Goal: Navigation & Orientation: Find specific page/section

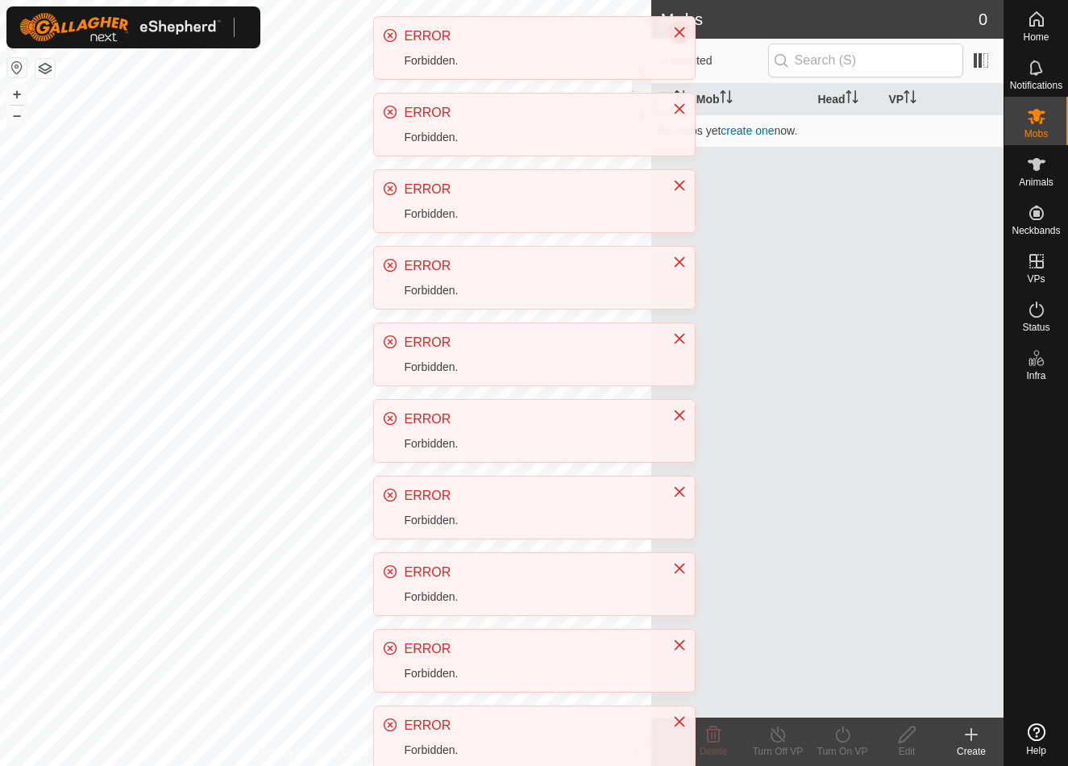
click at [682, 40] on button "Close" at bounding box center [679, 32] width 23 height 23
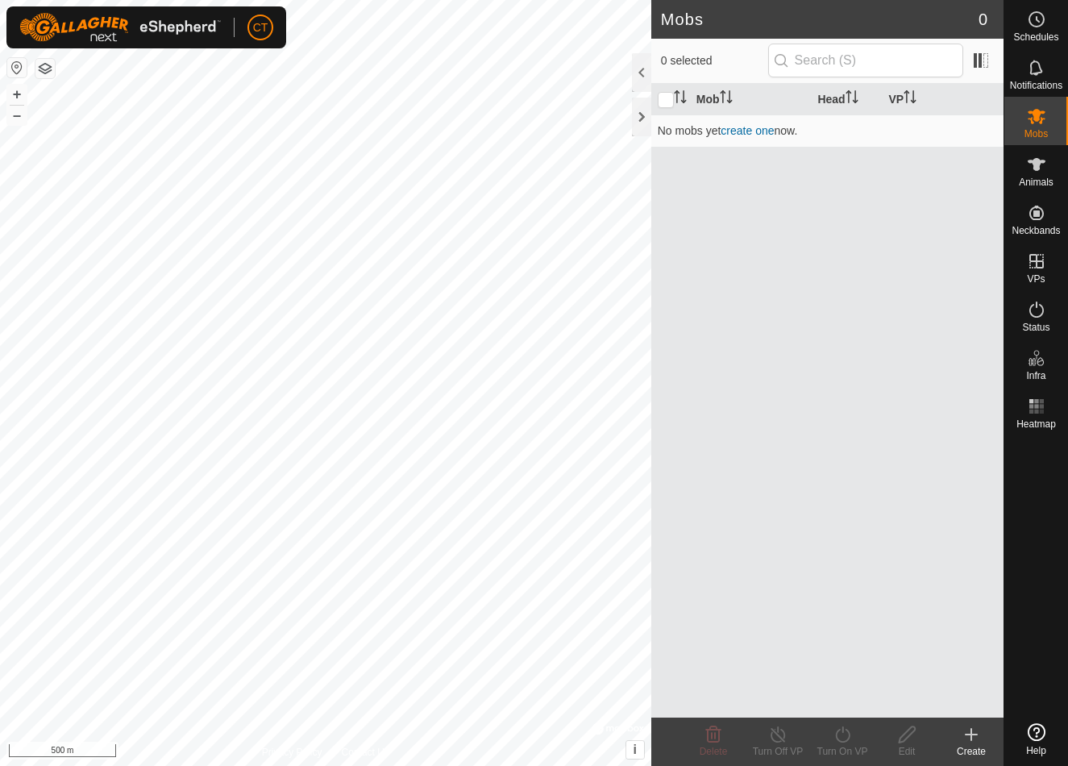
click at [1031, 666] on div at bounding box center [1037, 575] width 64 height 281
click at [1042, 650] on div at bounding box center [1037, 575] width 64 height 281
click at [1041, 685] on div at bounding box center [1037, 575] width 64 height 281
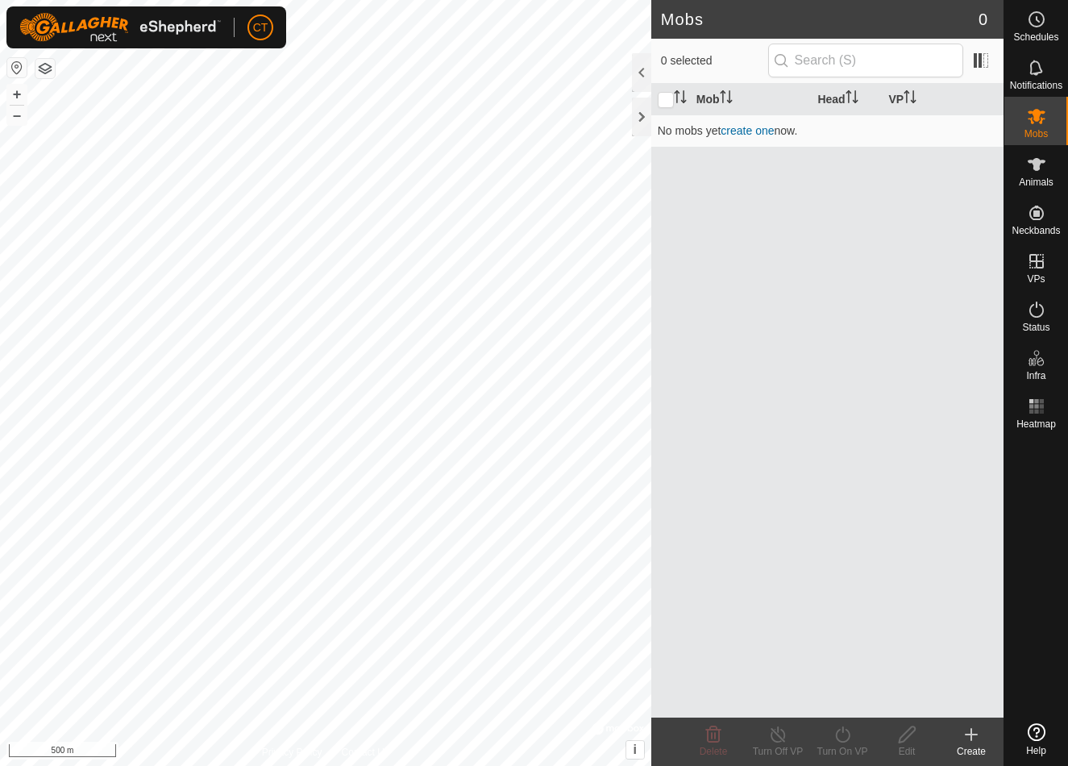
click at [1032, 667] on div at bounding box center [1037, 575] width 64 height 281
